Goal: Task Accomplishment & Management: Use online tool/utility

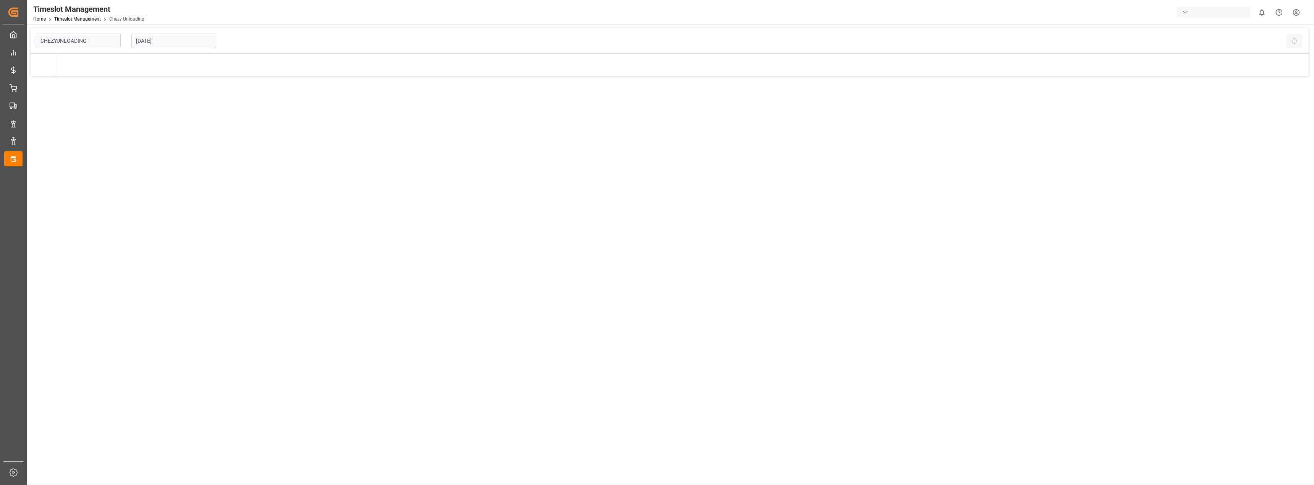
type input "Chezy Unloading"
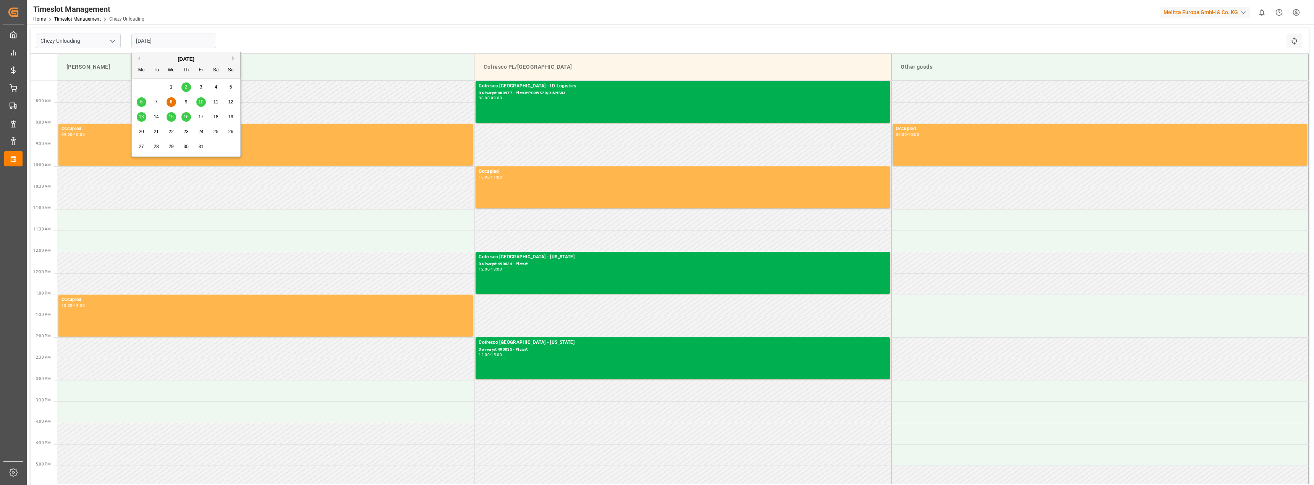
click at [162, 39] on input "[DATE]" at bounding box center [173, 41] width 85 height 15
click at [185, 114] on div "16" at bounding box center [186, 117] width 10 height 9
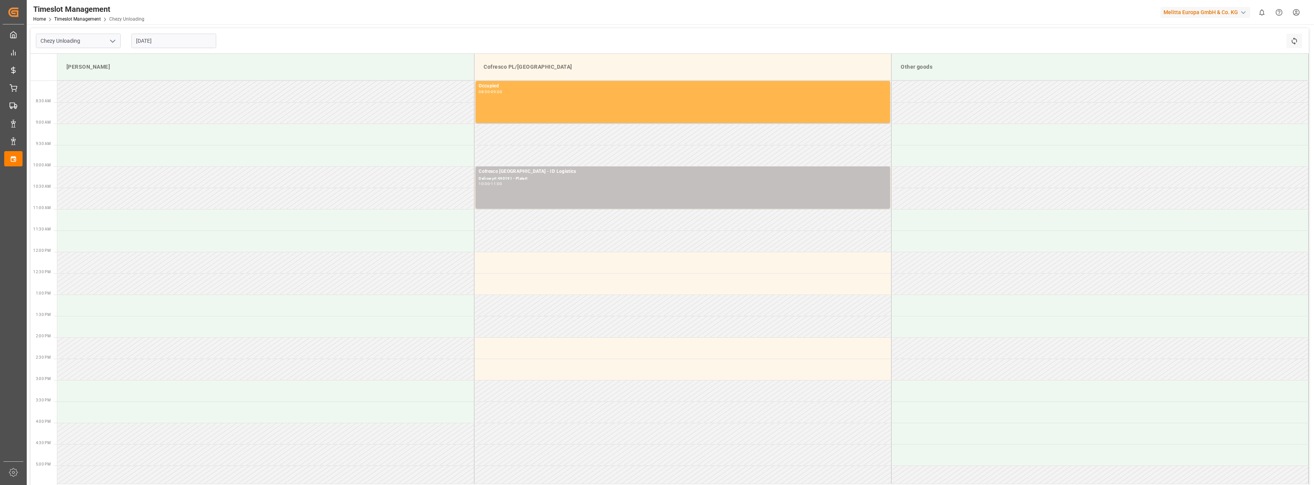
click at [139, 40] on input "[DATE]" at bounding box center [173, 41] width 85 height 15
click at [174, 119] on div "15" at bounding box center [172, 117] width 10 height 9
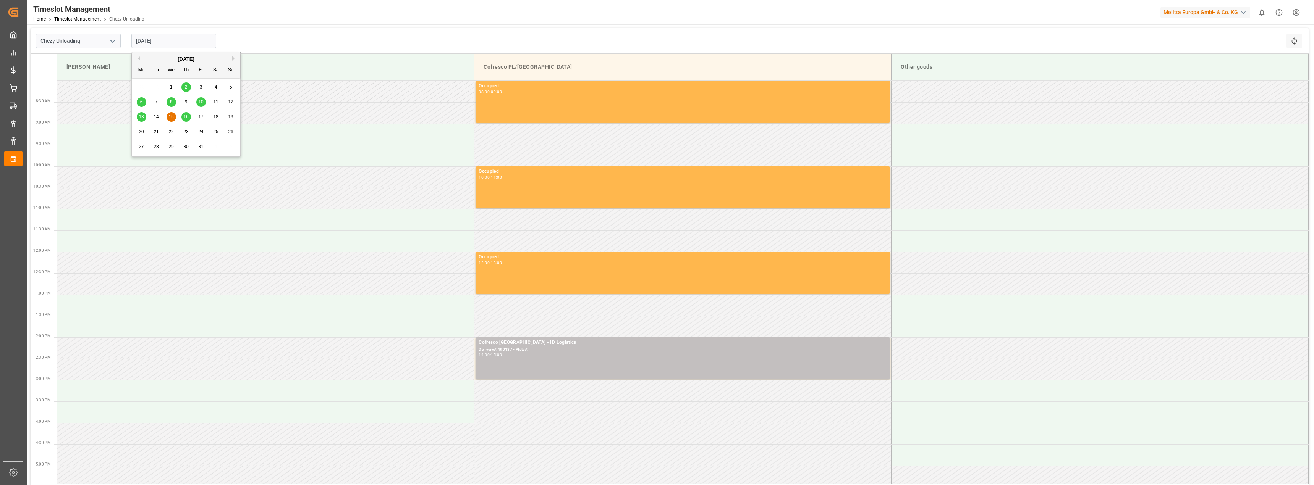
click at [184, 40] on input "[DATE]" at bounding box center [173, 41] width 85 height 15
click at [170, 102] on div "8" at bounding box center [172, 102] width 10 height 9
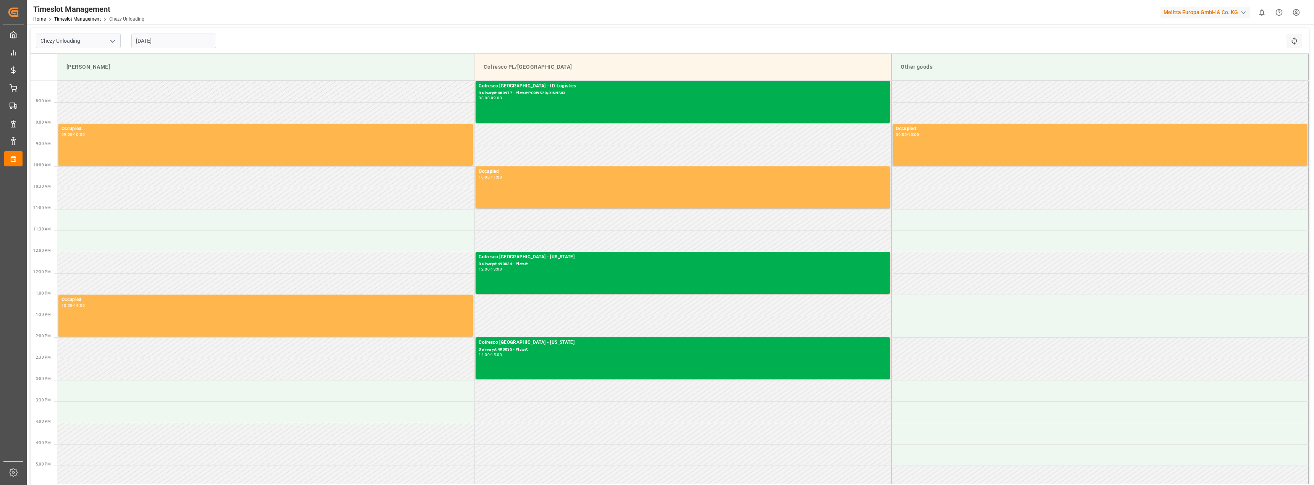
click at [168, 36] on input "[DATE]" at bounding box center [173, 41] width 85 height 15
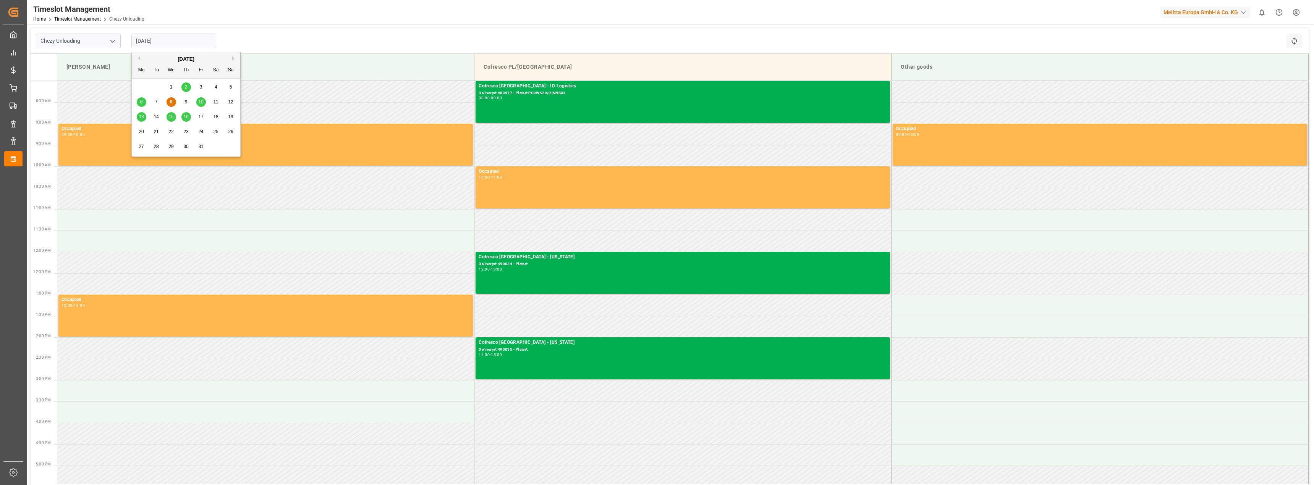
click at [189, 116] on div "16" at bounding box center [186, 117] width 10 height 9
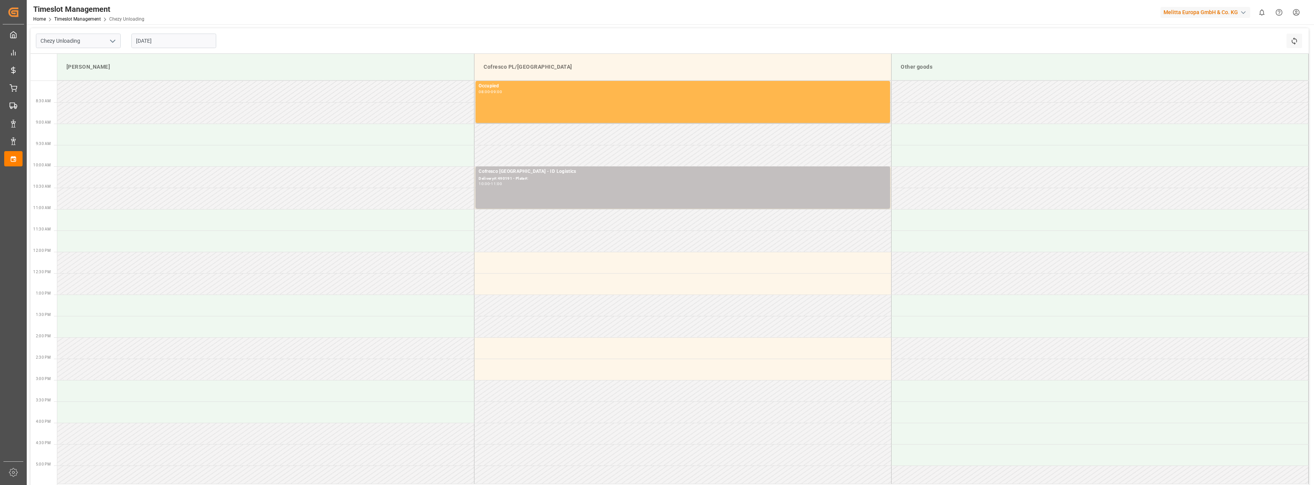
click at [164, 40] on input "[DATE]" at bounding box center [173, 41] width 85 height 15
click at [173, 114] on div "15" at bounding box center [172, 117] width 10 height 9
type input "[DATE]"
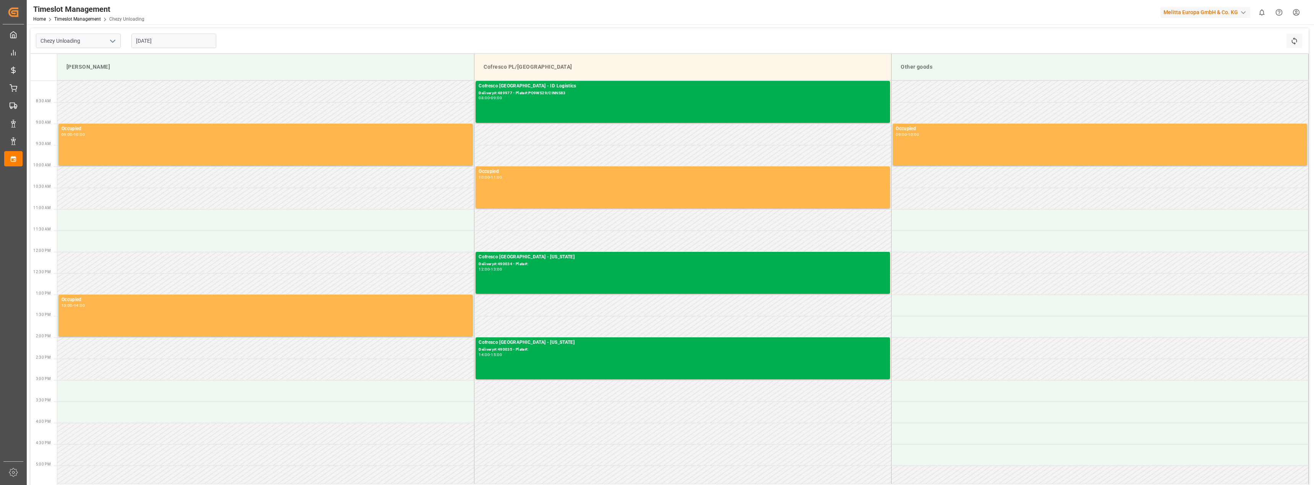
click at [181, 39] on input "[DATE]" at bounding box center [173, 41] width 85 height 15
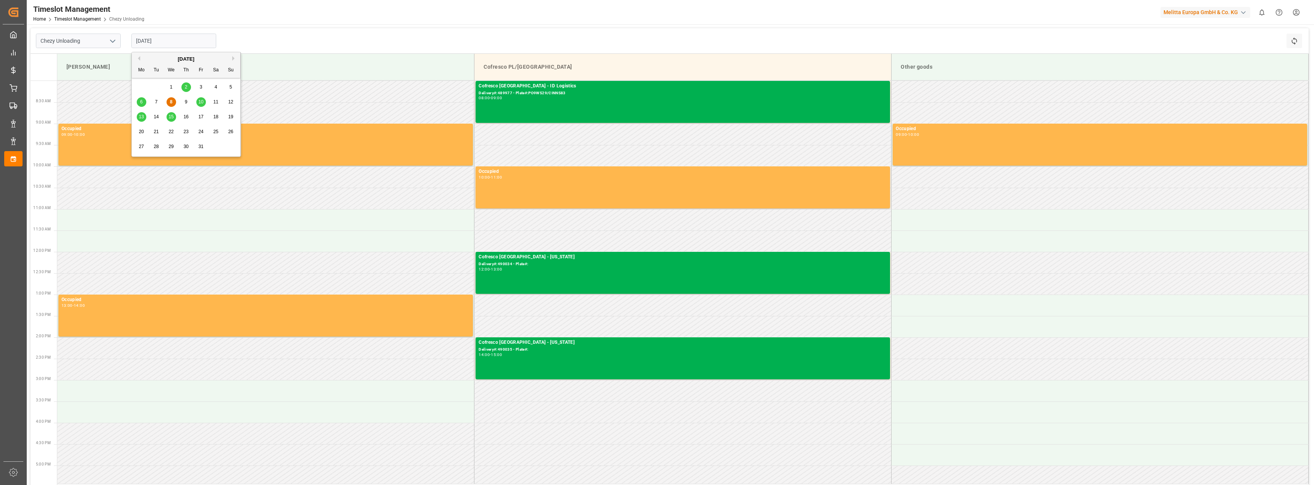
click at [185, 115] on span "16" at bounding box center [185, 116] width 5 height 5
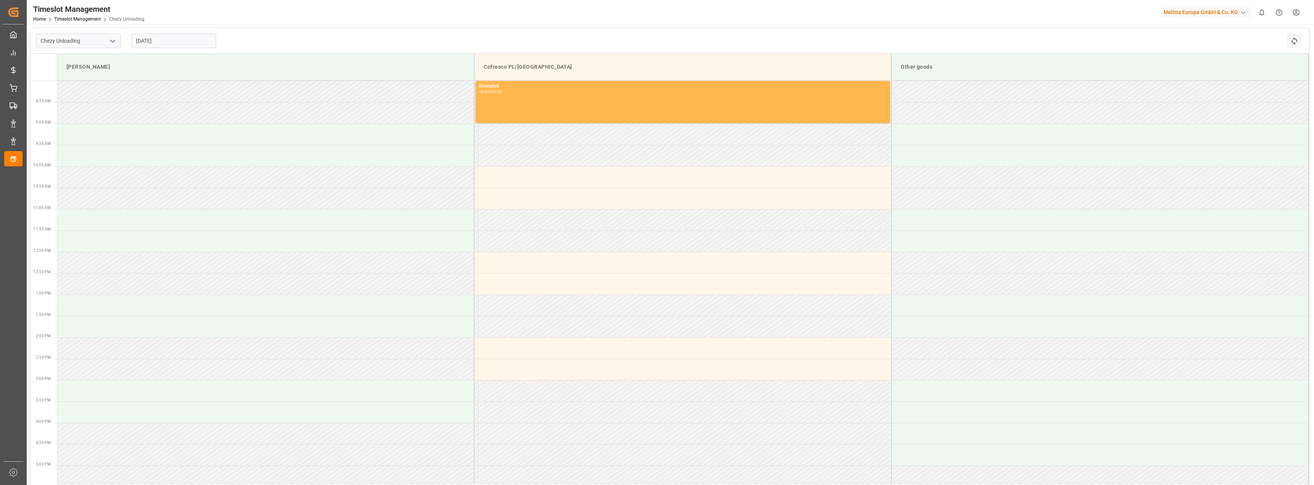
click at [161, 39] on input "[DATE]" at bounding box center [173, 41] width 85 height 15
click at [171, 117] on span "15" at bounding box center [170, 116] width 5 height 5
type input "[DATE]"
